Goal: Task Accomplishment & Management: Manage account settings

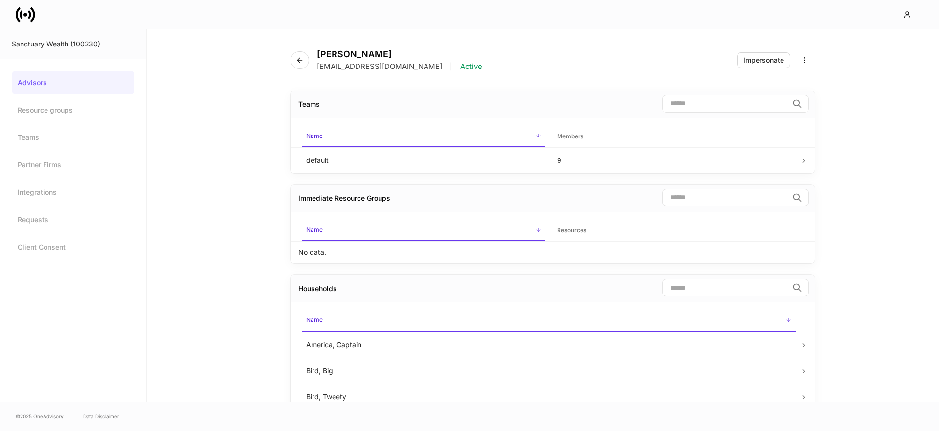
click at [24, 16] on icon at bounding box center [26, 15] width 20 height 20
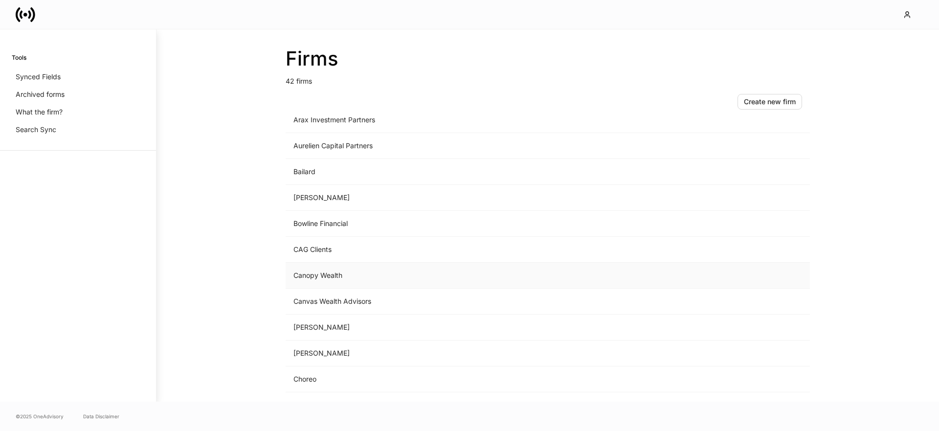
scroll to position [177, 0]
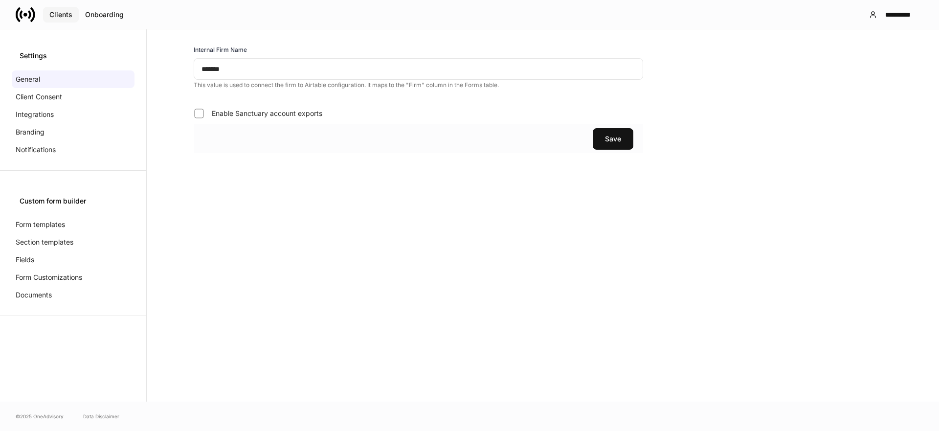
click at [65, 19] on button "Clients" at bounding box center [61, 15] width 36 height 16
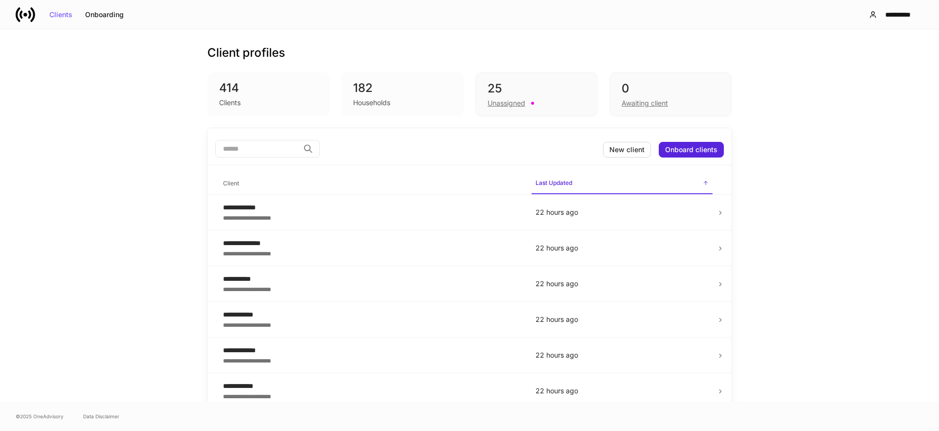
click at [261, 148] on input "search" at bounding box center [257, 149] width 84 height 18
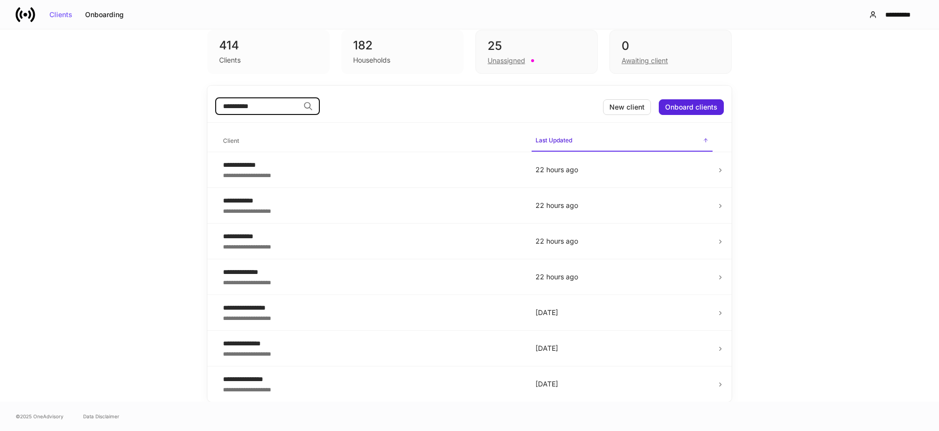
type input "**********"
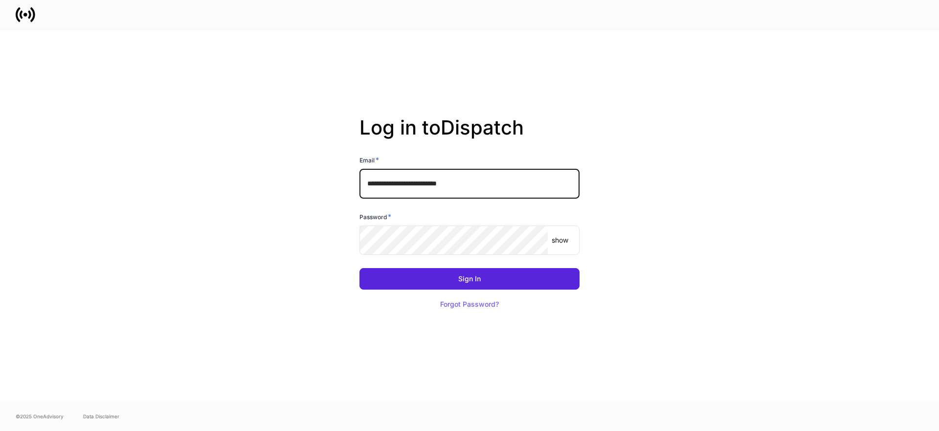
drag, startPoint x: 472, startPoint y: 185, endPoint x: 467, endPoint y: 195, distance: 10.9
click at [472, 185] on input "**********" at bounding box center [469, 183] width 220 height 29
drag, startPoint x: 785, startPoint y: 54, endPoint x: 401, endPoint y: 22, distance: 386.2
click at [779, 55] on div "**********" at bounding box center [469, 215] width 939 height 372
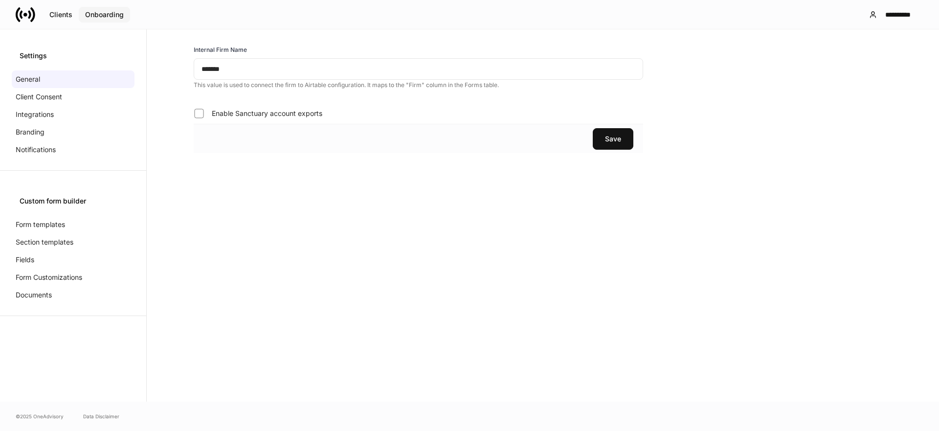
click at [80, 12] on button "Onboarding" at bounding box center [104, 15] width 51 height 16
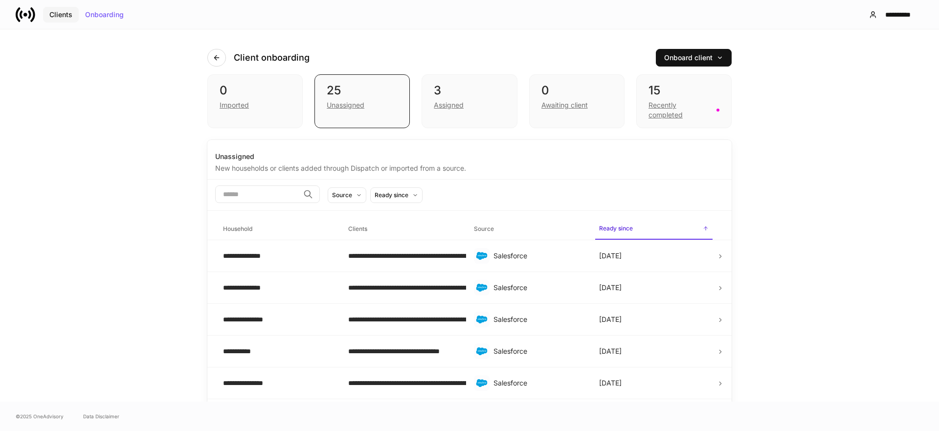
click at [62, 14] on div "Clients" at bounding box center [60, 14] width 23 height 7
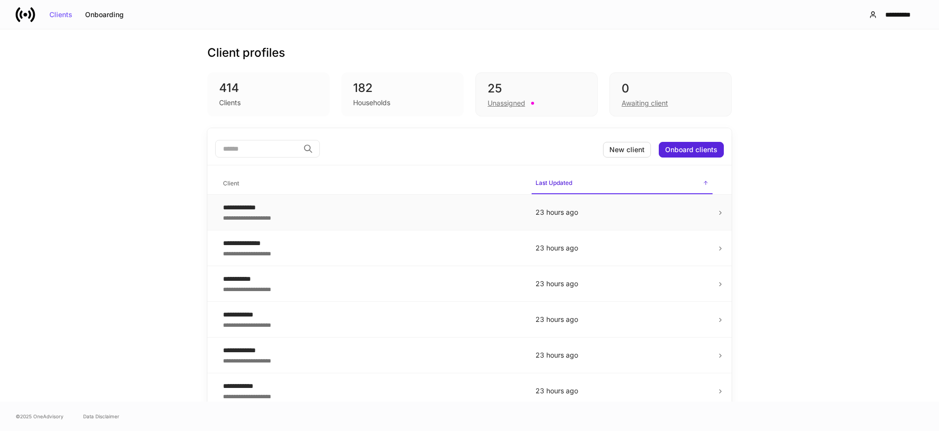
click at [672, 217] on p "23 hours ago" at bounding box center [621, 212] width 173 height 10
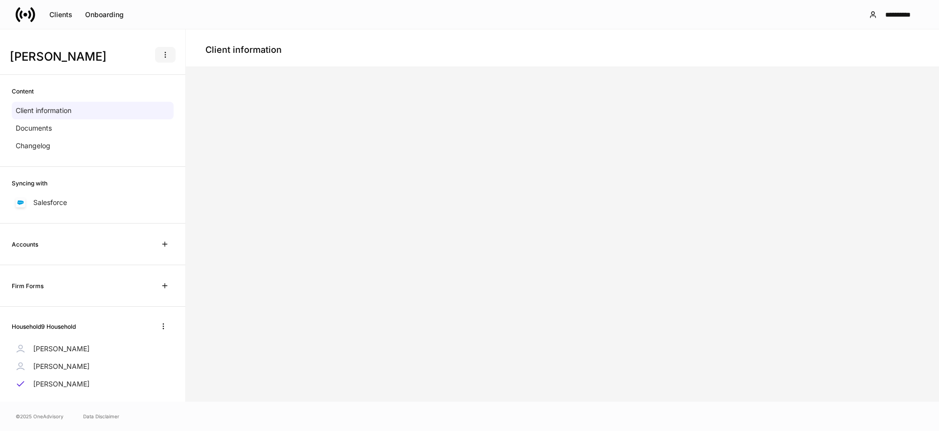
click at [169, 55] on icon "button" at bounding box center [165, 55] width 8 height 8
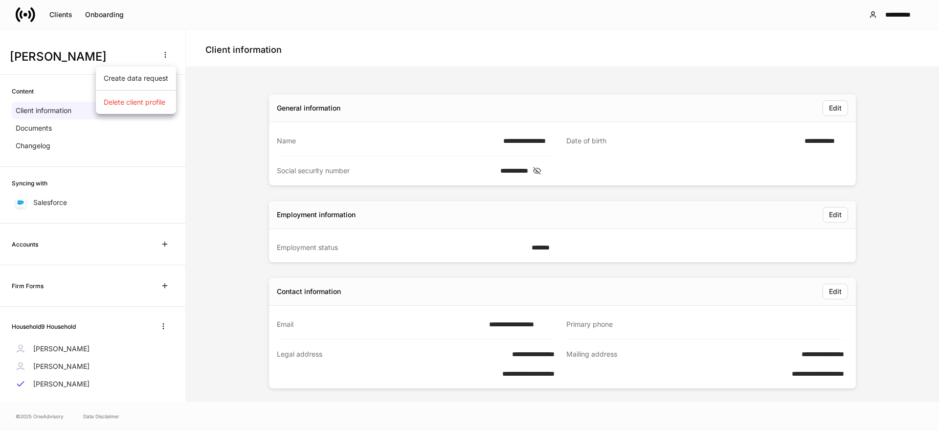
click at [173, 54] on div at bounding box center [469, 215] width 939 height 431
click at [71, 12] on div "Clients" at bounding box center [60, 14] width 23 height 7
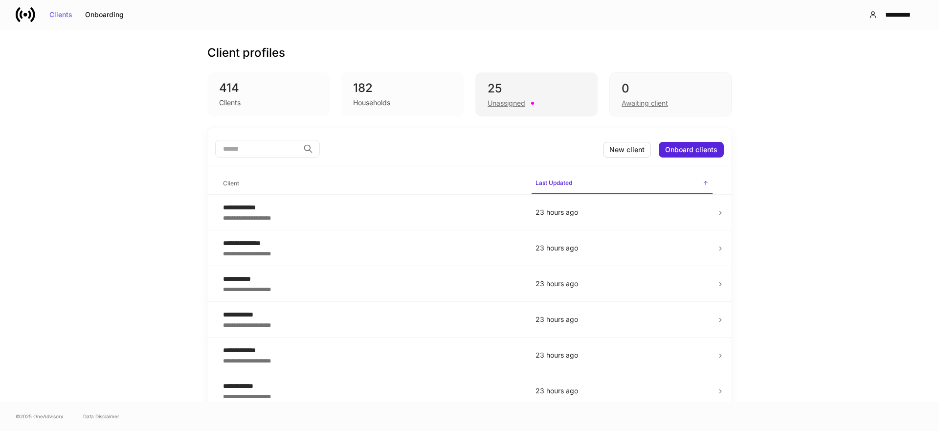
click at [501, 96] on div "25" at bounding box center [537, 89] width 98 height 16
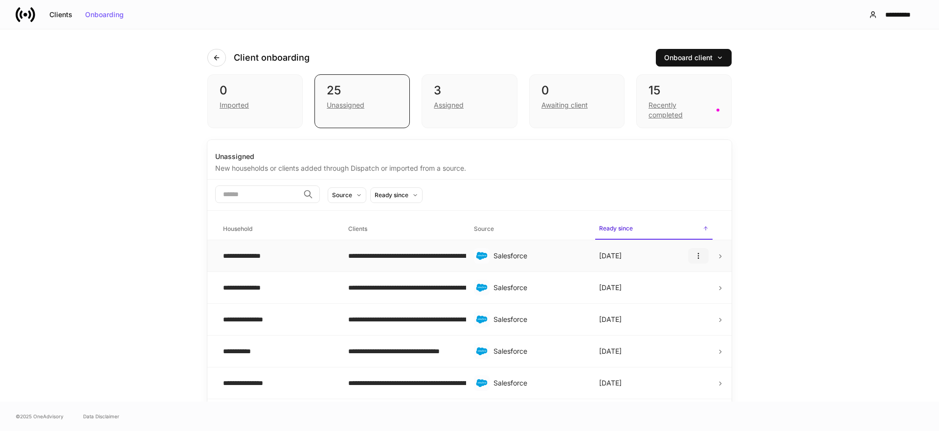
click at [701, 257] on icon "button" at bounding box center [698, 256] width 8 height 8
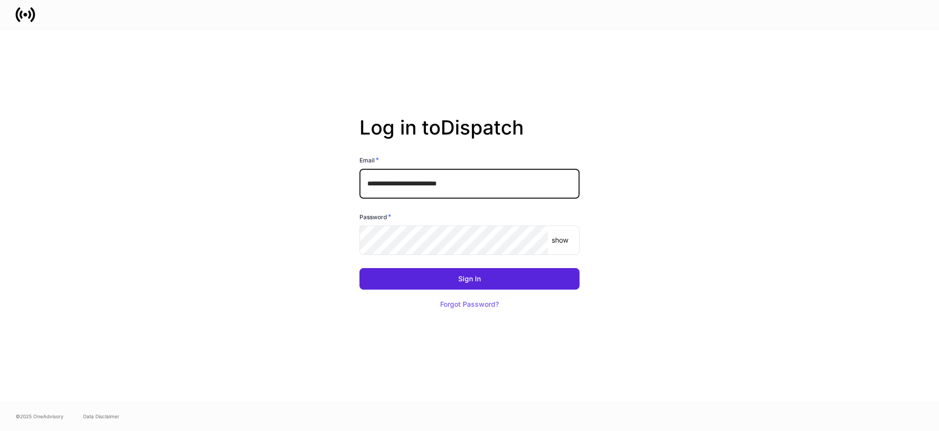
click at [450, 177] on input "**********" at bounding box center [469, 183] width 220 height 29
click at [503, 189] on input "**********" at bounding box center [469, 183] width 220 height 29
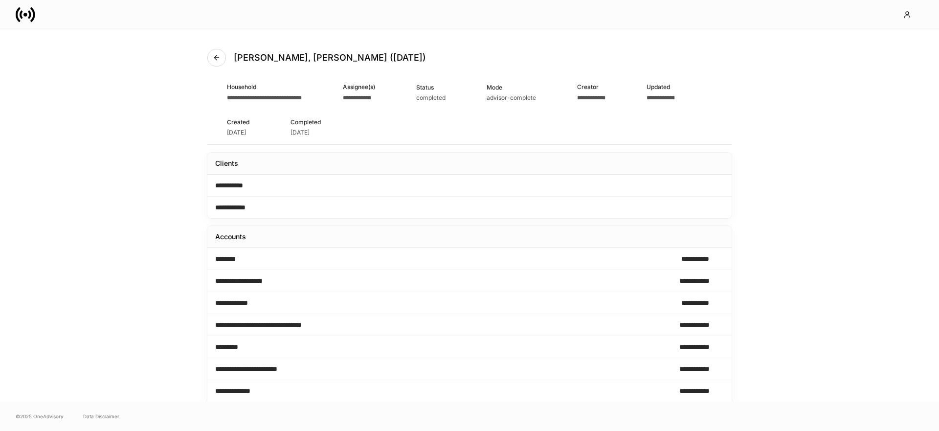
scroll to position [1, 0]
click at [33, 13] on icon at bounding box center [32, 14] width 5 height 15
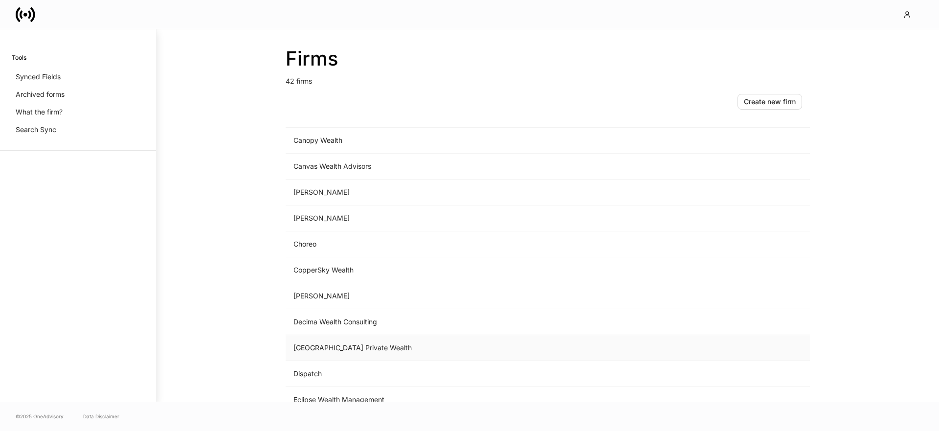
scroll to position [260, 0]
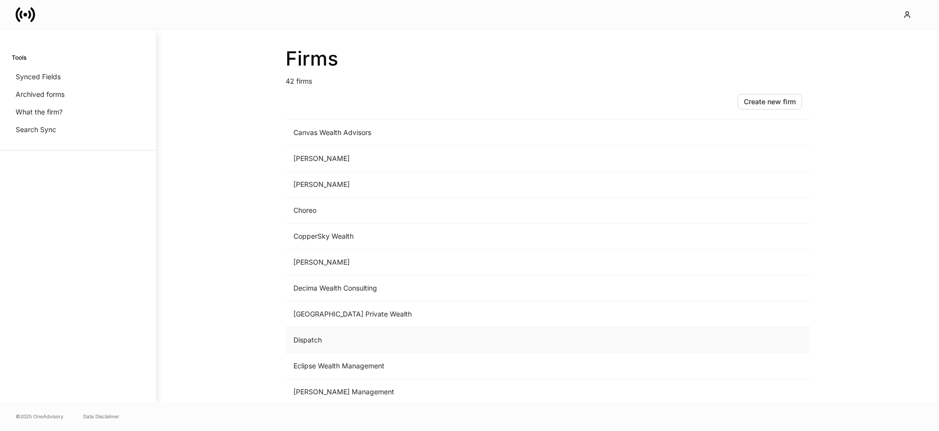
click at [356, 341] on td "Dispatch" at bounding box center [467, 340] width 362 height 26
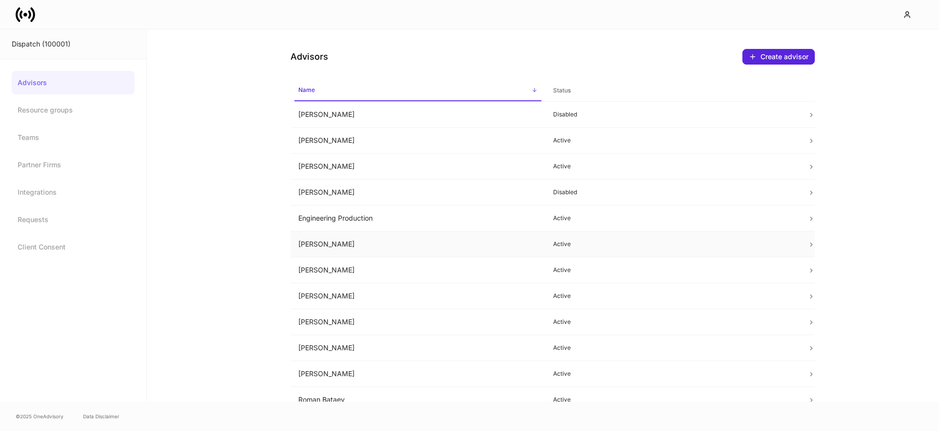
click at [344, 252] on td "Erika Leon" at bounding box center [417, 244] width 255 height 26
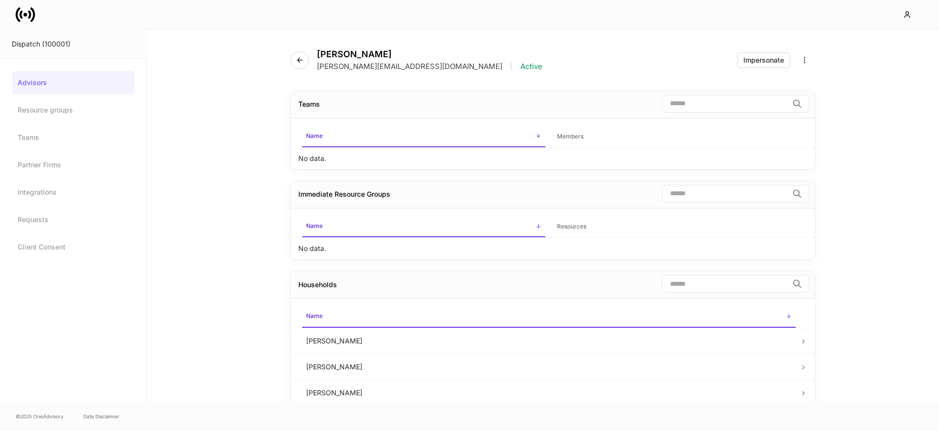
click at [762, 68] on div "Erika Leon erika@oneadvisory.co | Active Impersonate" at bounding box center [552, 54] width 524 height 50
click at [765, 63] on div "Impersonate" at bounding box center [763, 60] width 41 height 7
click at [906, 14] on icon "button" at bounding box center [907, 15] width 5 height 6
drag, startPoint x: 835, startPoint y: 110, endPoint x: 774, endPoint y: 108, distance: 60.7
click at [821, 108] on li "Logout" at bounding box center [850, 104] width 147 height 26
